Goal: Use online tool/utility: Utilize a website feature to perform a specific function

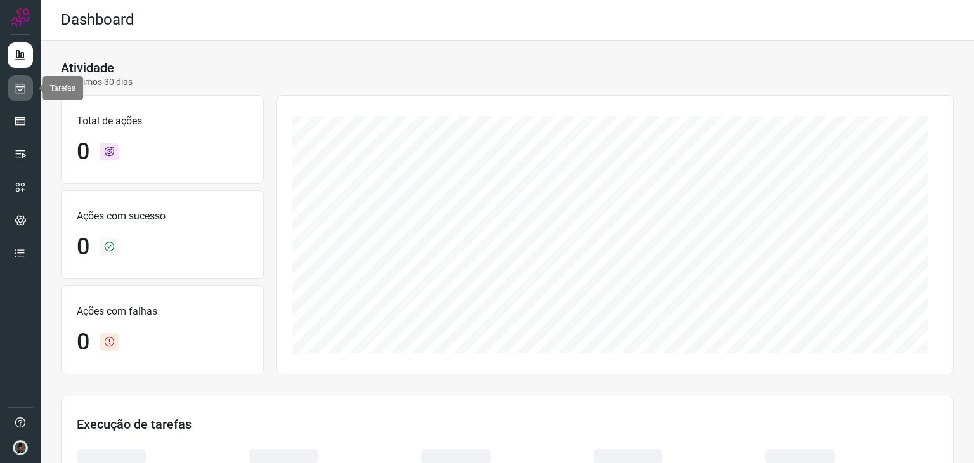
click at [20, 87] on icon at bounding box center [20, 88] width 13 height 13
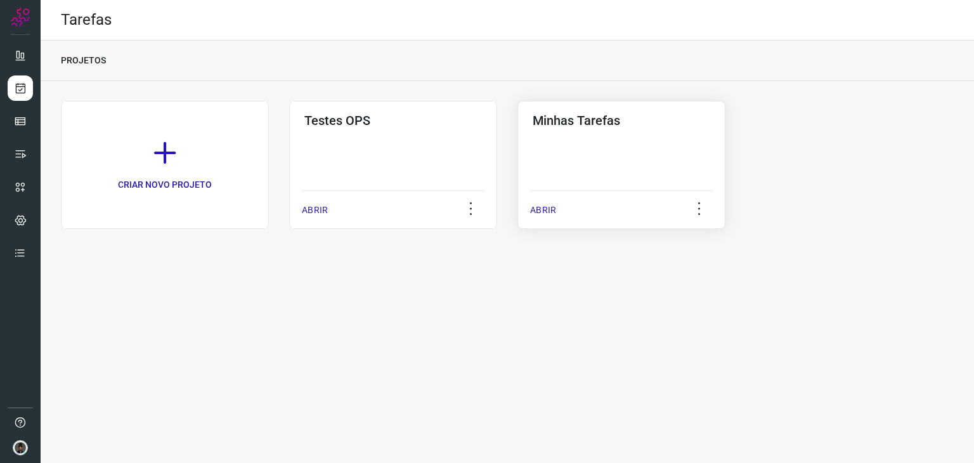
click at [634, 162] on div "Minhas Tarefas ABRIR" at bounding box center [622, 165] width 208 height 128
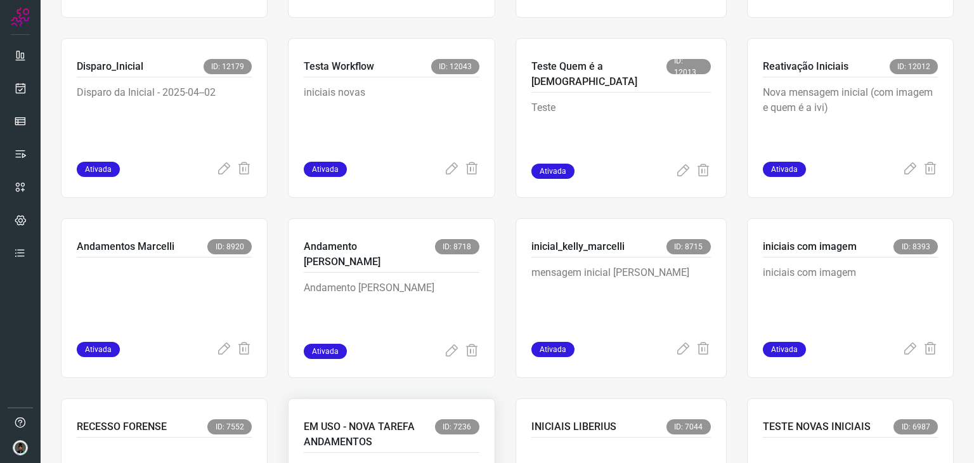
scroll to position [571, 0]
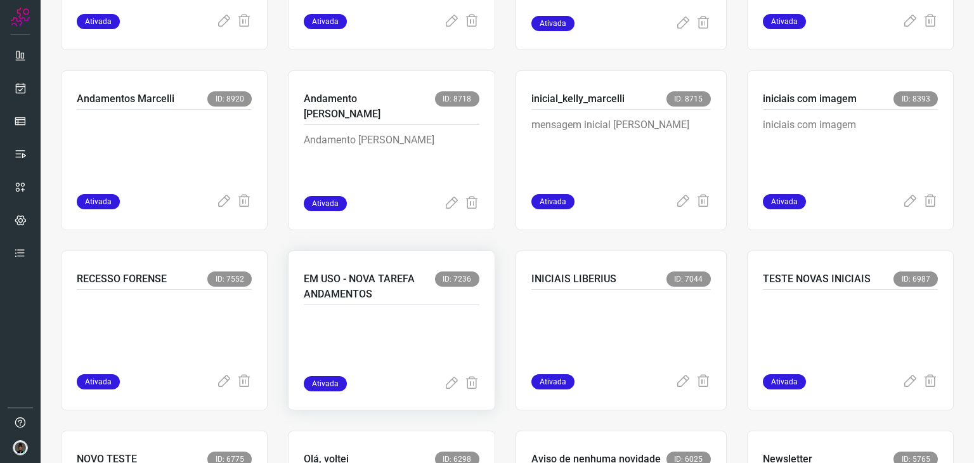
click at [398, 325] on p at bounding box center [391, 344] width 175 height 63
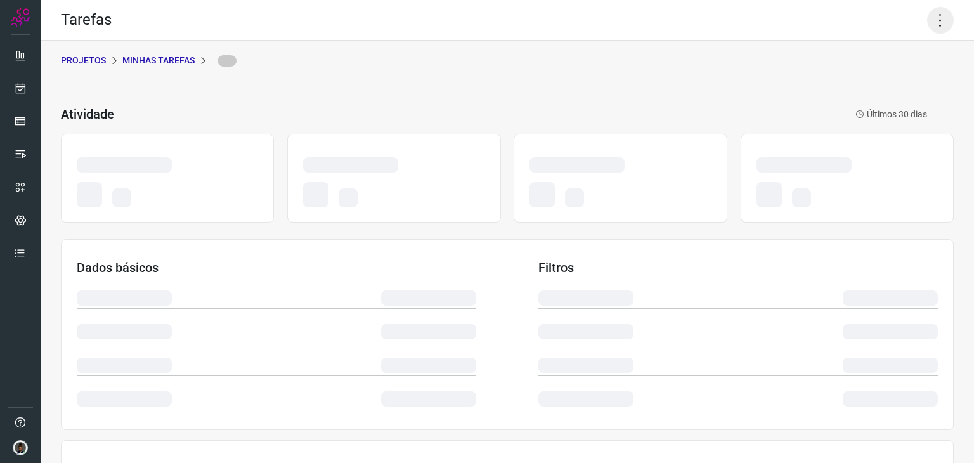
click at [927, 21] on icon at bounding box center [940, 20] width 27 height 27
click at [931, 23] on icon at bounding box center [940, 20] width 27 height 27
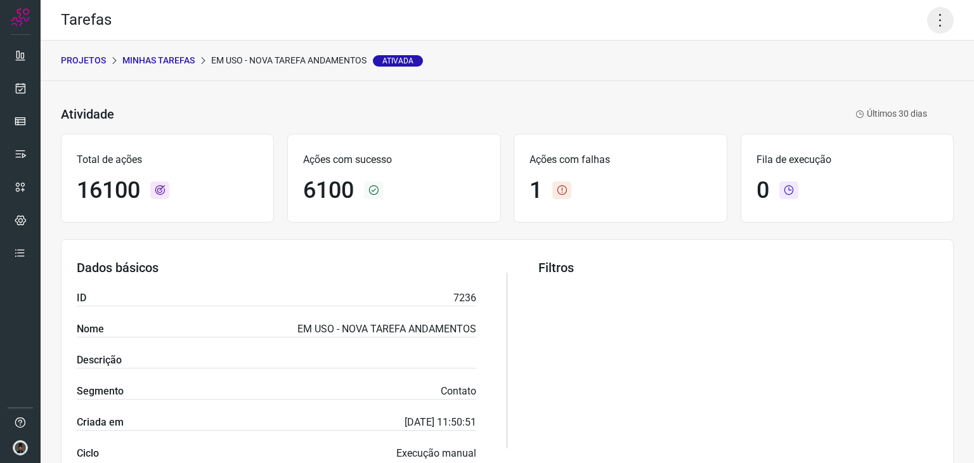
click at [931, 20] on icon at bounding box center [940, 20] width 27 height 27
click at [891, 79] on li "Executar" at bounding box center [886, 83] width 115 height 20
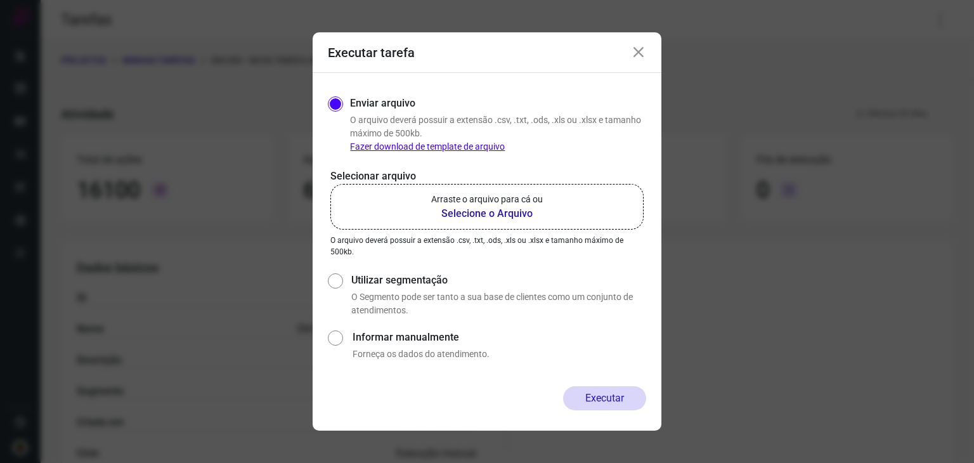
click at [511, 211] on b "Selecione o Arquivo" at bounding box center [487, 213] width 112 height 15
click at [0, 0] on input "Arraste o arquivo para cá ou Selecione o Arquivo" at bounding box center [0, 0] width 0 height 0
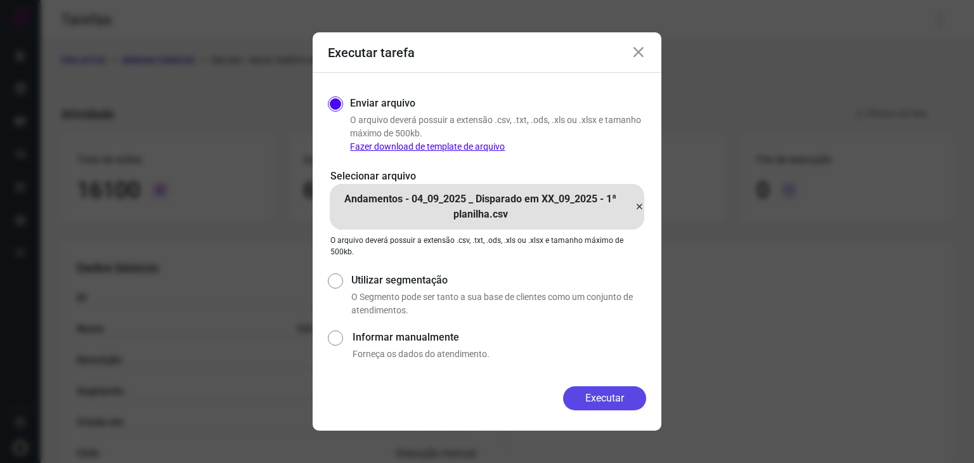
click at [606, 396] on button "Executar" at bounding box center [604, 398] width 83 height 24
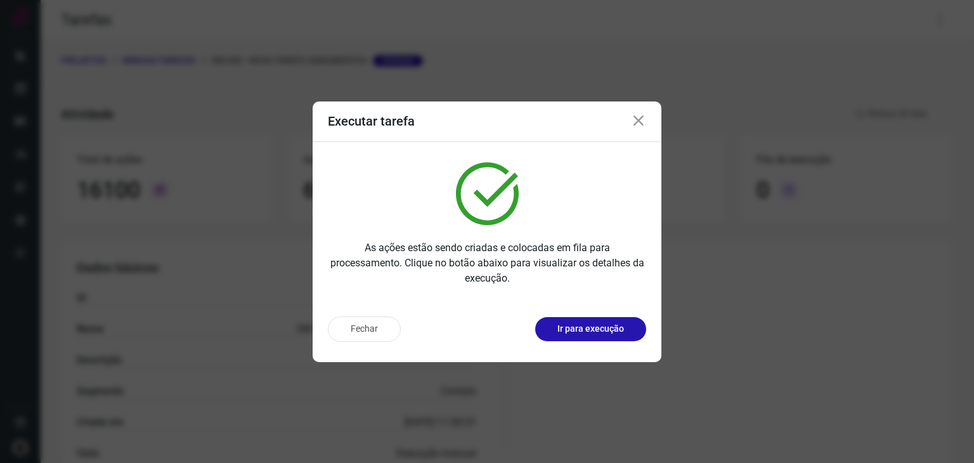
click at [638, 120] on icon at bounding box center [638, 121] width 15 height 15
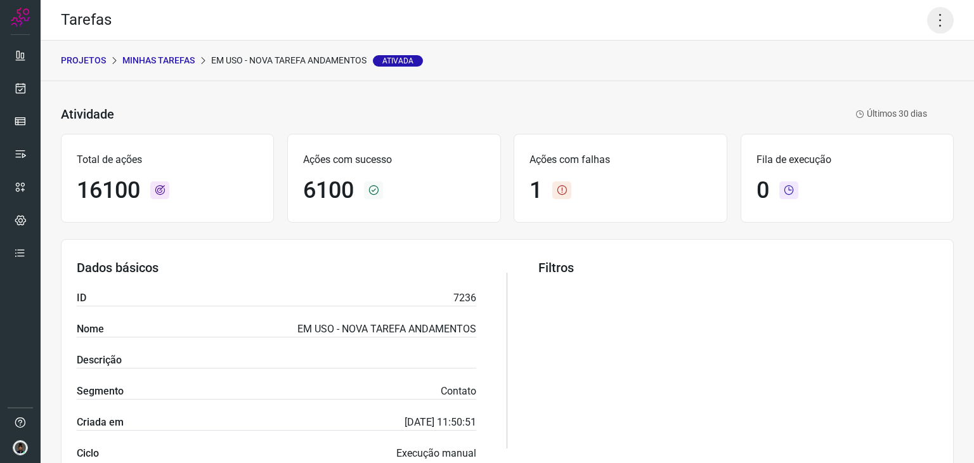
click at [933, 22] on icon at bounding box center [940, 20] width 27 height 27
click at [863, 82] on li "Executar" at bounding box center [886, 83] width 115 height 20
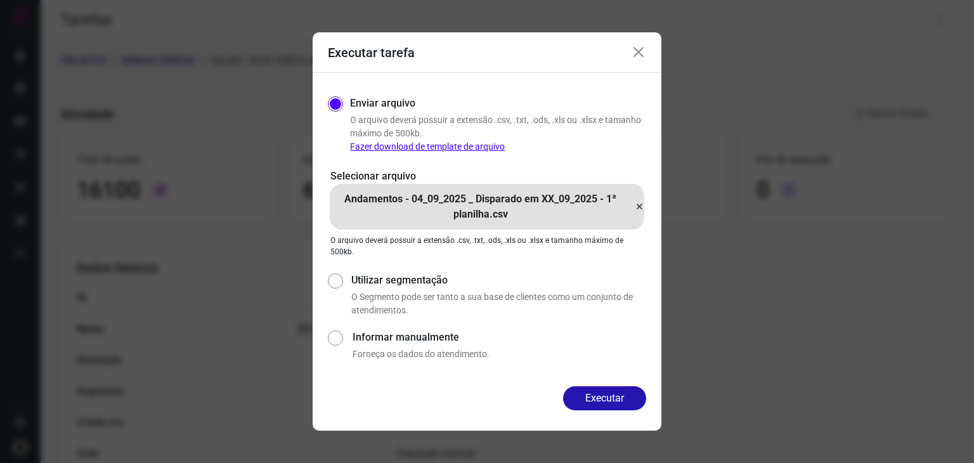
click at [638, 209] on icon at bounding box center [639, 206] width 10 height 15
click at [0, 0] on input "Andamentos - 04_09_2025 _ Disparado em XX_09_2025 - 1ª planilha.csv" at bounding box center [0, 0] width 0 height 0
click at [638, 207] on icon at bounding box center [639, 206] width 10 height 15
click at [0, 0] on input "Andamentos - 04_09_2025 _ Disparado em XX_09_2025 - 3ª planilha.csv" at bounding box center [0, 0] width 0 height 0
click at [589, 405] on button "Executar" at bounding box center [604, 398] width 83 height 24
